Goal: Task Accomplishment & Management: Use online tool/utility

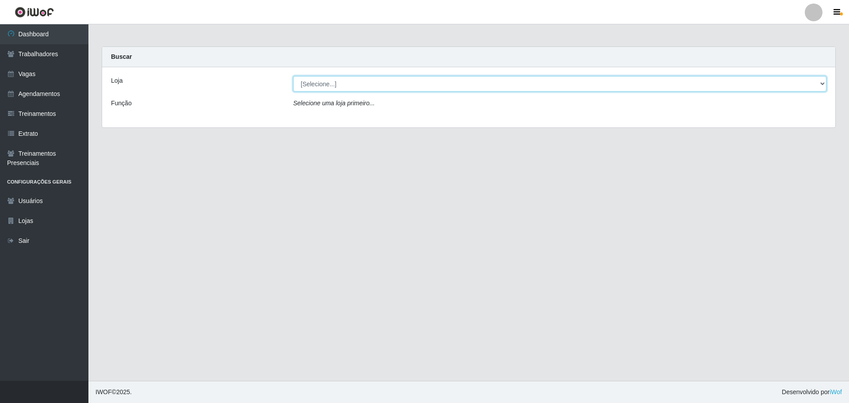
click at [363, 88] on select "[Selecione...] O ROSÁRIO ALIMENTOS" at bounding box center [559, 83] width 533 height 15
select select "349"
click at [293, 76] on select "[Selecione...] O ROSÁRIO ALIMENTOS" at bounding box center [559, 83] width 533 height 15
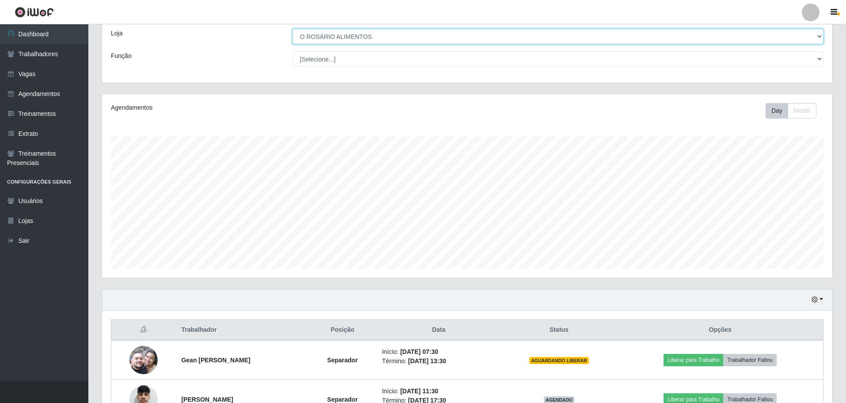
scroll to position [106, 0]
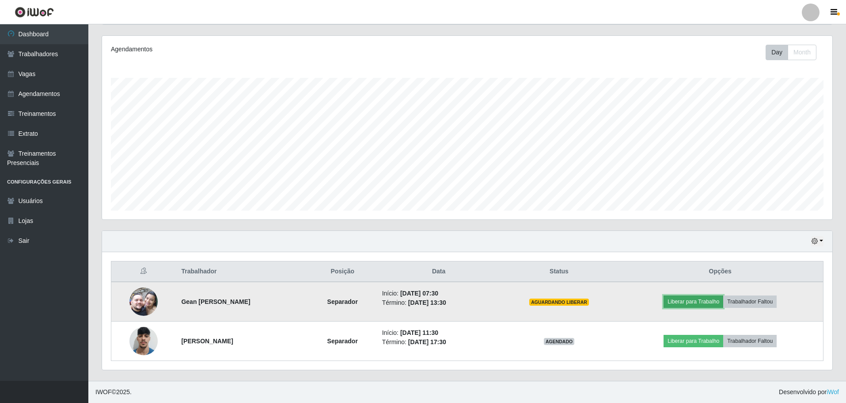
click at [693, 305] on button "Liberar para Trabalho" at bounding box center [694, 301] width 60 height 12
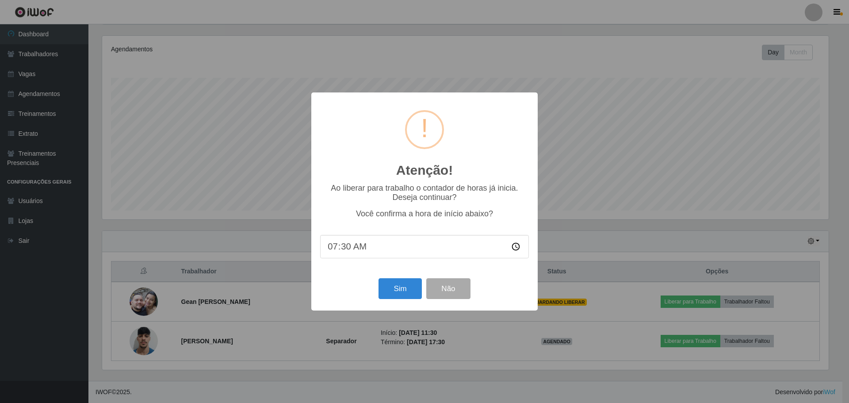
click at [342, 248] on input "07:30" at bounding box center [424, 246] width 209 height 23
type input "07:40"
click at [411, 290] on button "Sim" at bounding box center [399, 288] width 43 height 21
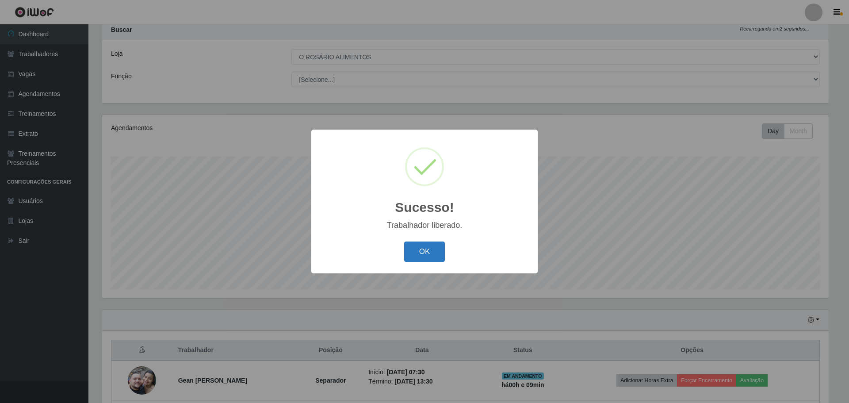
click at [427, 259] on button "OK" at bounding box center [424, 251] width 41 height 21
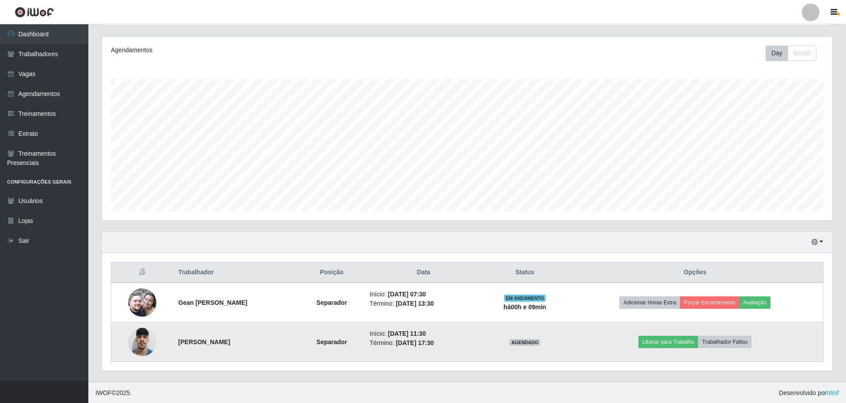
scroll to position [106, 0]
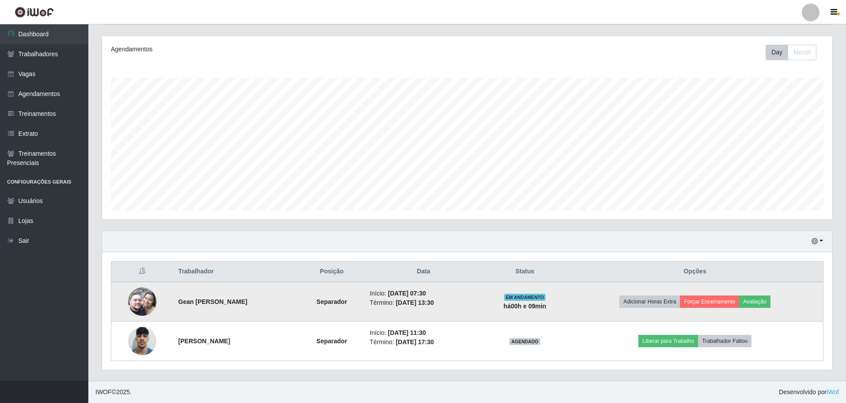
click at [142, 302] on img at bounding box center [142, 301] width 28 height 50
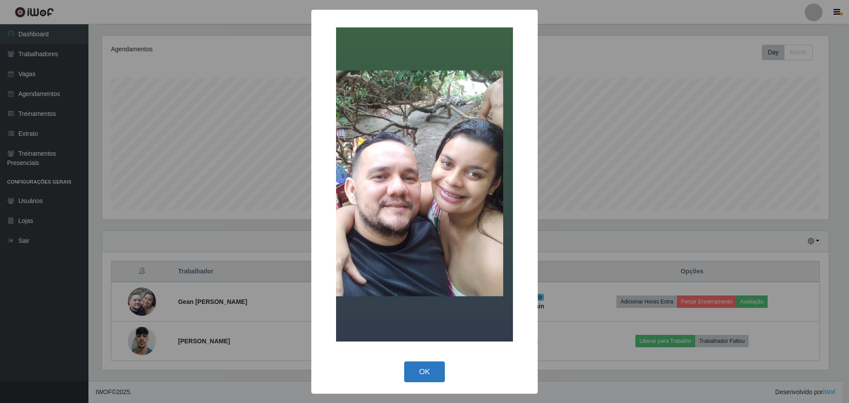
click at [434, 375] on button "OK" at bounding box center [424, 371] width 41 height 21
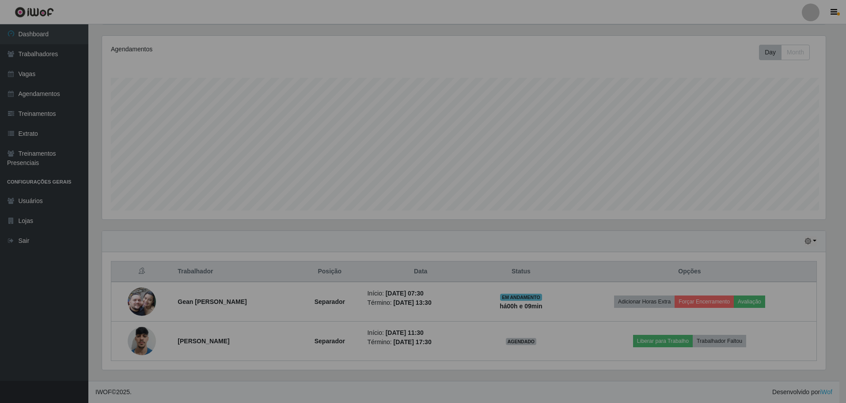
scroll to position [183, 731]
